Goal: Check status: Check status

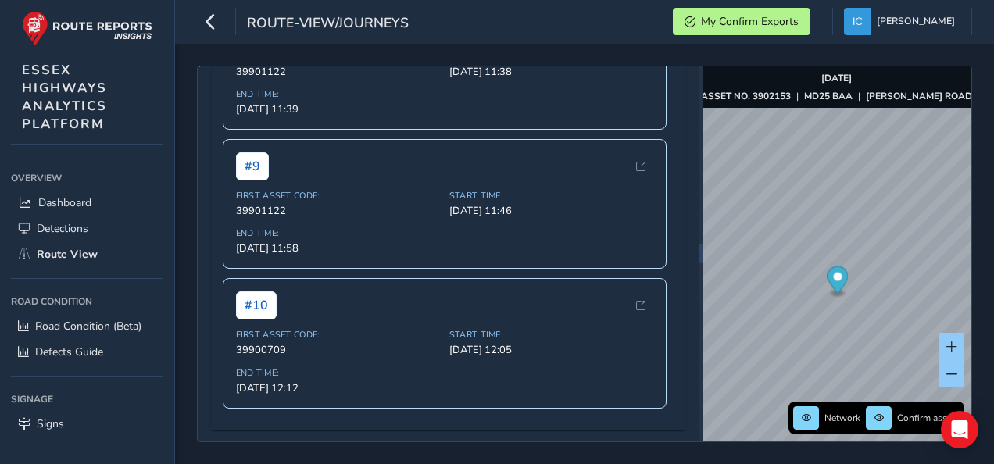
scroll to position [1543, 0]
click at [306, 341] on div "First Asset Code: 39900709" at bounding box center [338, 342] width 204 height 28
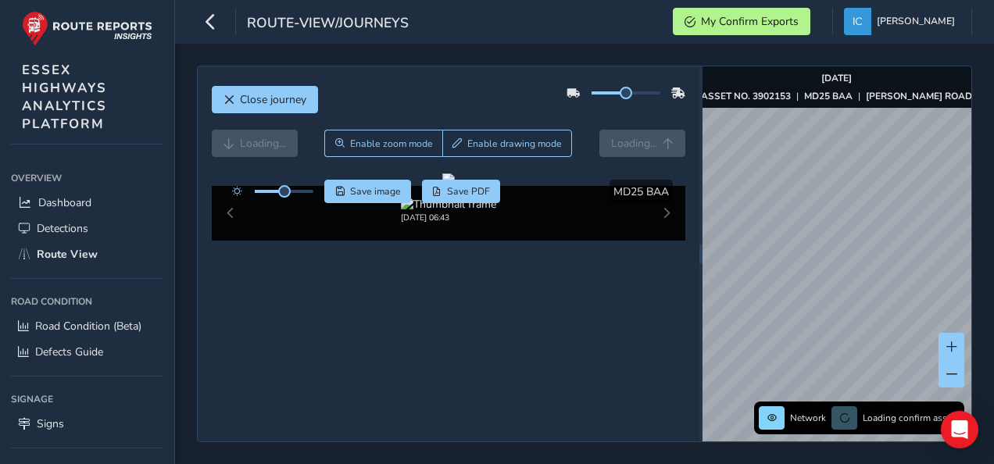
scroll to position [86, 0]
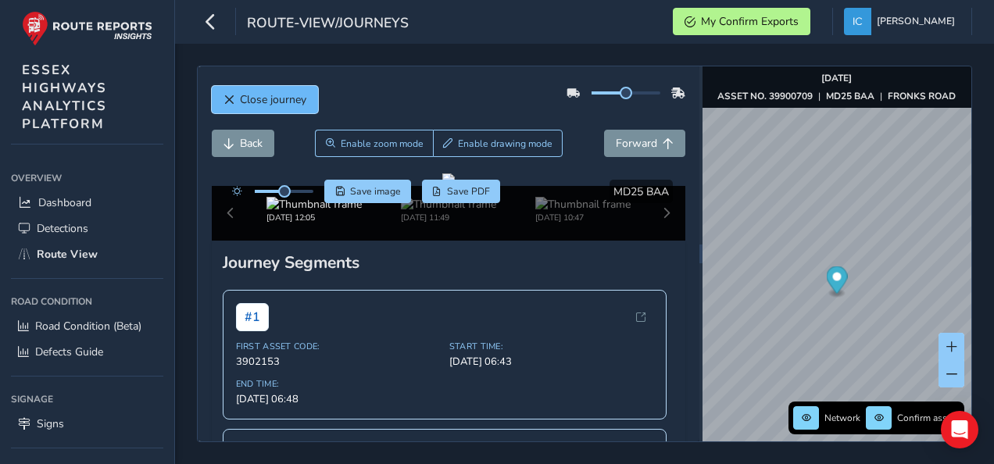
click at [259, 90] on button "Close journey" at bounding box center [265, 99] width 106 height 27
